Goal: Information Seeking & Learning: Learn about a topic

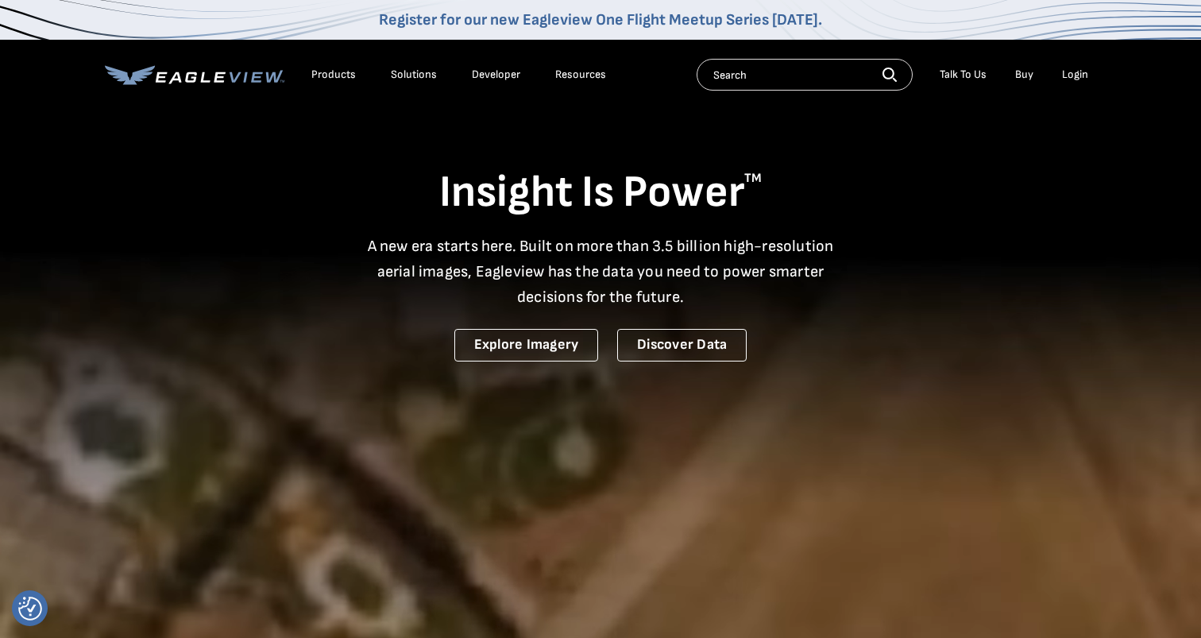
click at [334, 78] on div "Products" at bounding box center [333, 75] width 44 height 14
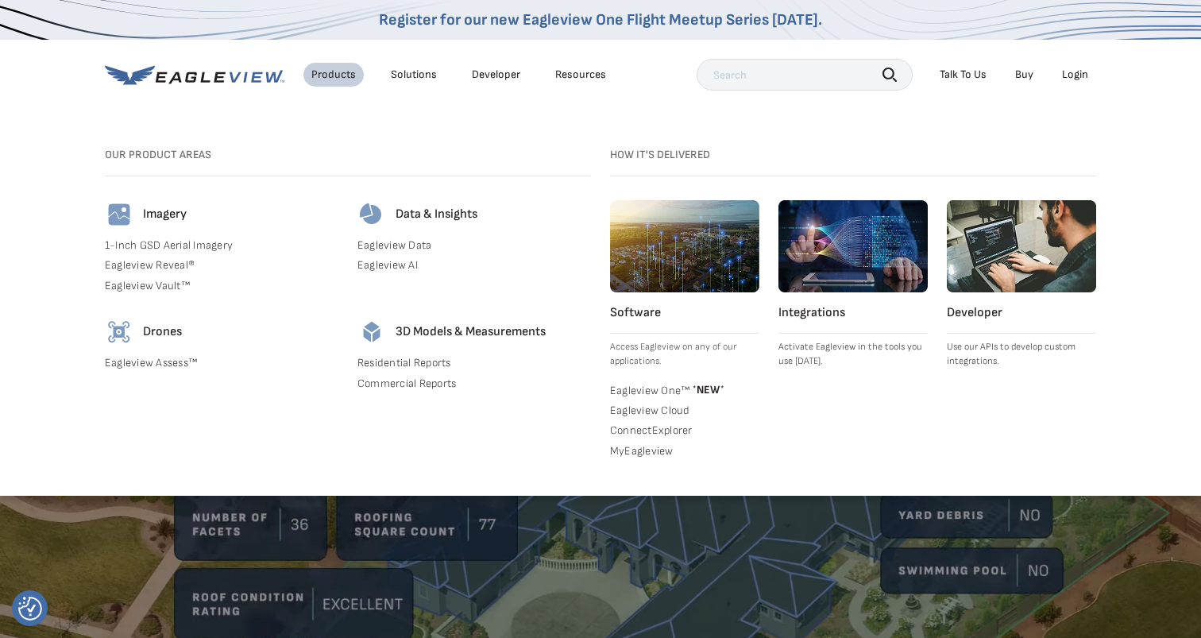
click at [378, 245] on link "Eagleview Data" at bounding box center [474, 245] width 234 height 14
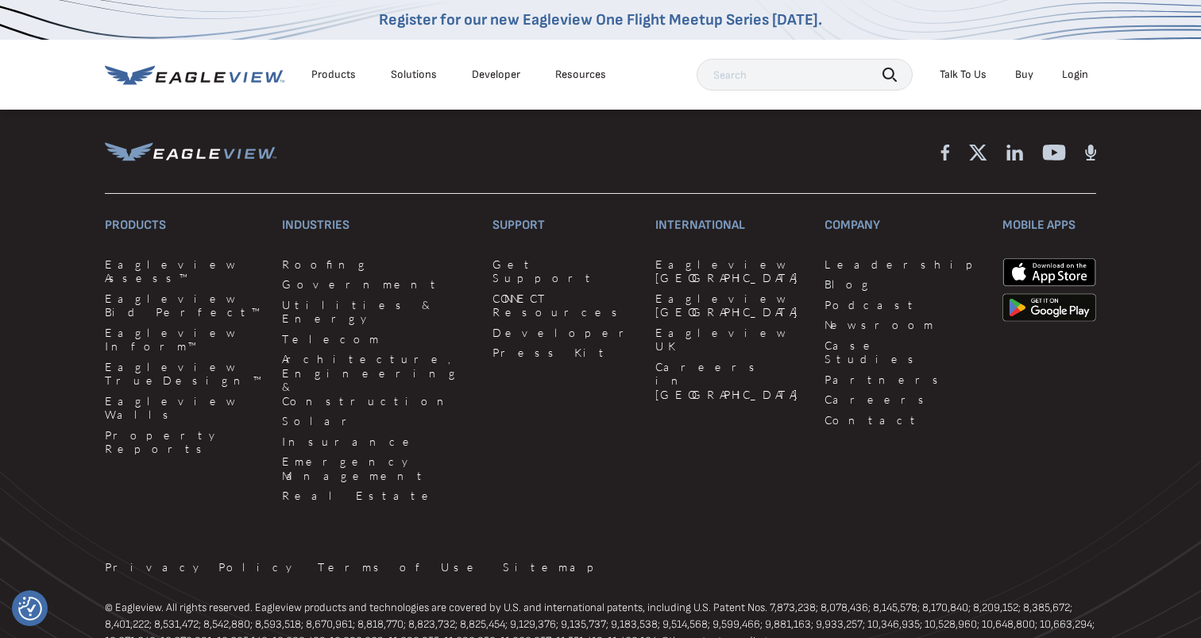
scroll to position [2844, 0]
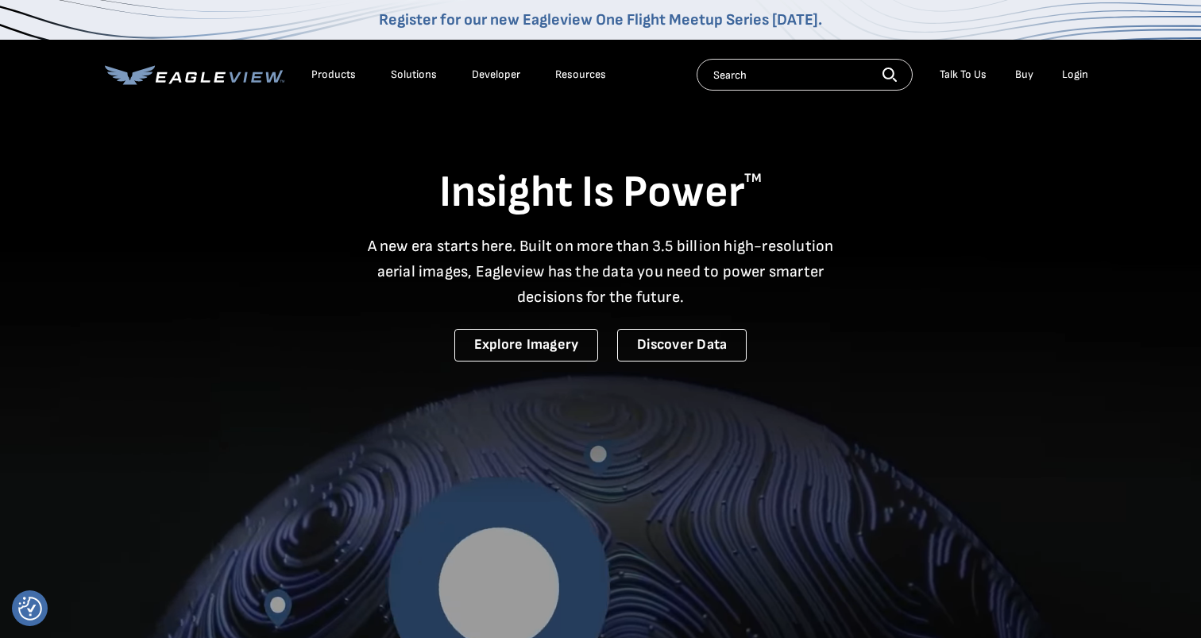
click at [336, 76] on div "Products" at bounding box center [333, 75] width 44 height 14
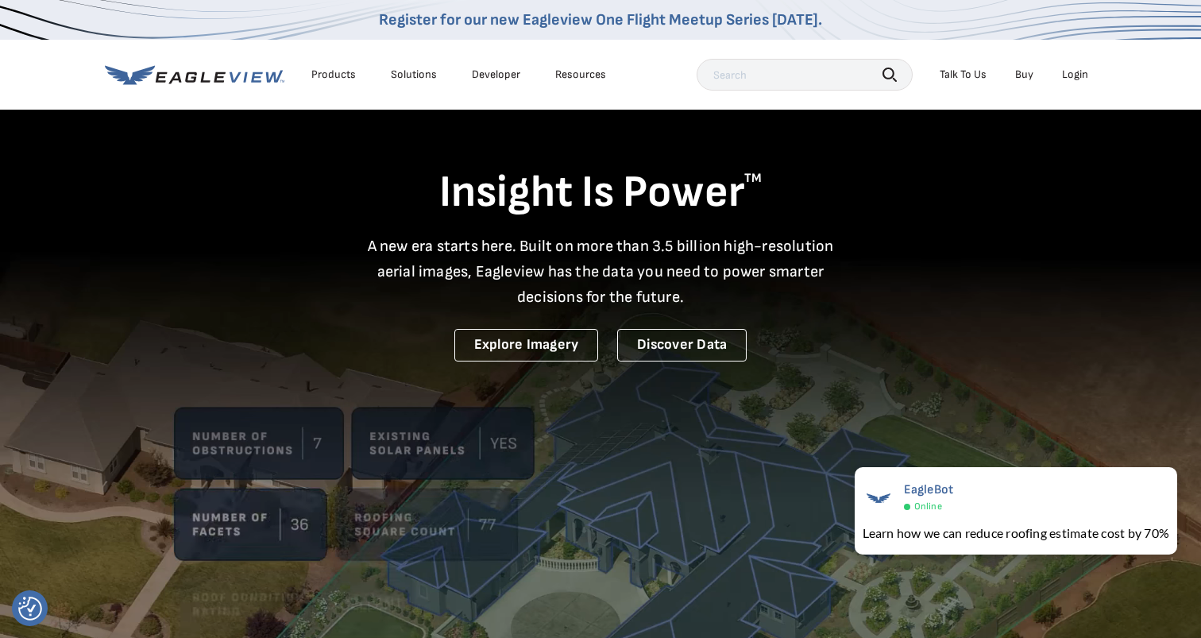
click at [330, 74] on div "Products" at bounding box center [333, 75] width 44 height 14
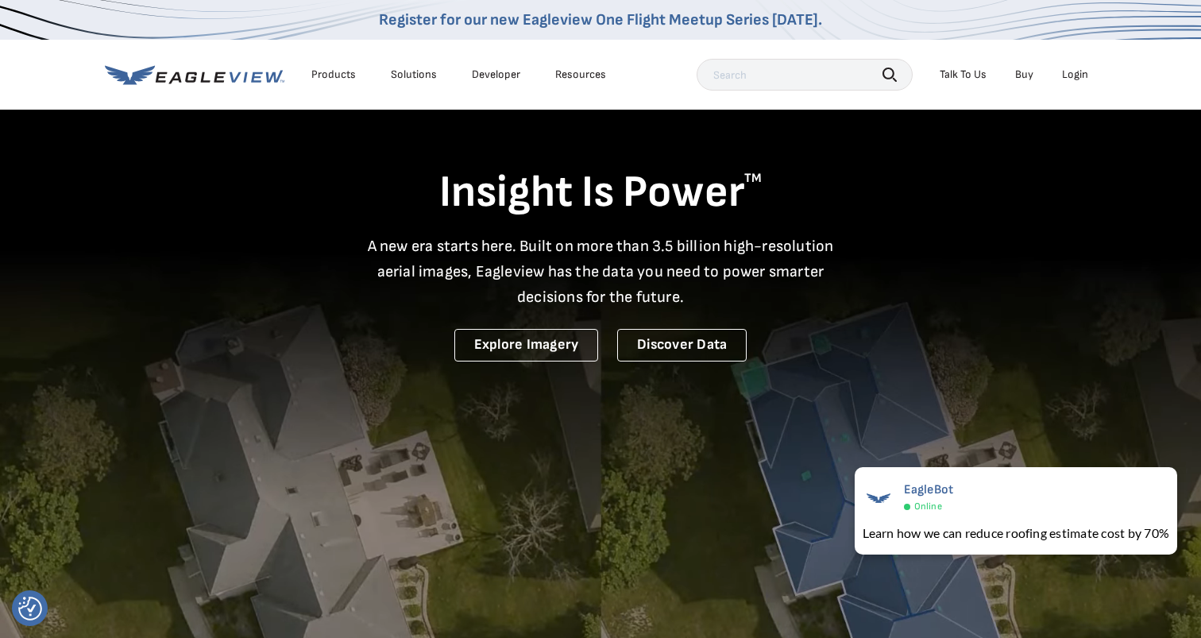
click at [326, 76] on div "Products" at bounding box center [333, 75] width 44 height 14
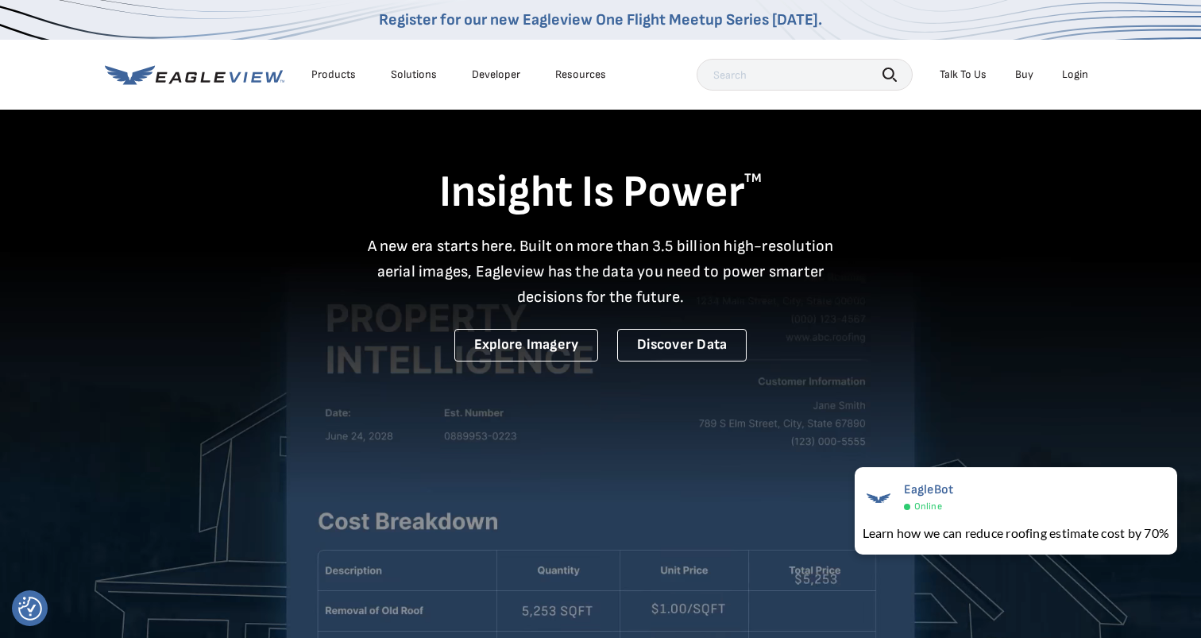
click at [335, 71] on div "Products" at bounding box center [333, 75] width 44 height 14
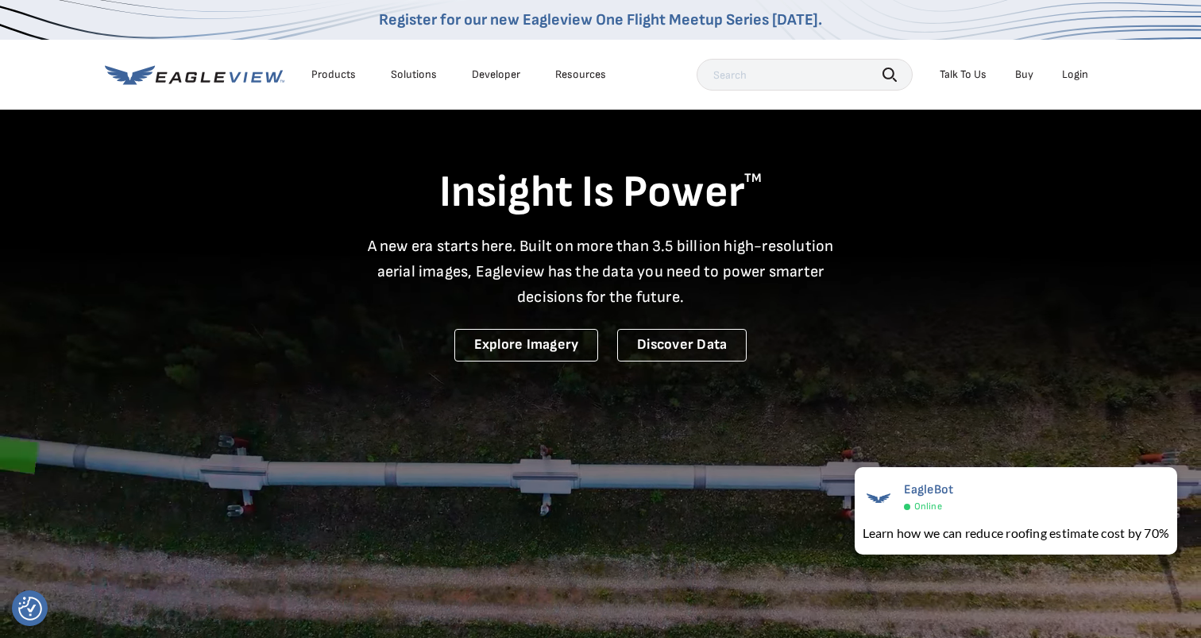
click at [332, 73] on div "Products" at bounding box center [333, 75] width 44 height 14
